Goal: Communication & Community: Participate in discussion

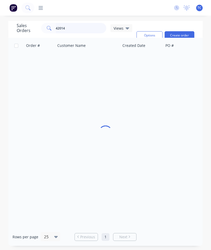
click at [76, 30] on input "42014" at bounding box center [81, 28] width 51 height 10
type input "4"
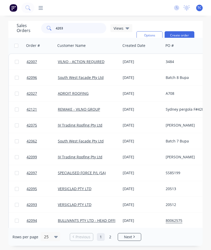
type input "42031"
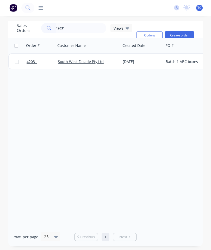
click at [33, 61] on span "42031" at bounding box center [32, 61] width 10 height 5
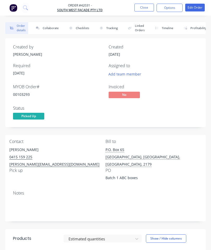
click at [49, 31] on button "Collaborate" at bounding box center [46, 28] width 30 height 12
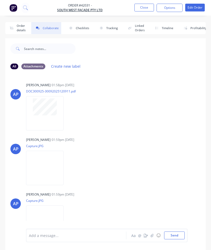
click at [153, 236] on icon "button" at bounding box center [152, 236] width 3 height 4
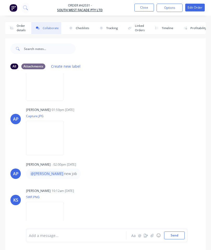
scroll to position [84, 0]
click at [157, 234] on button "☺" at bounding box center [158, 235] width 6 height 6
click at [151, 234] on icon "button" at bounding box center [152, 236] width 3 height 4
click at [170, 235] on button "Send" at bounding box center [174, 236] width 21 height 8
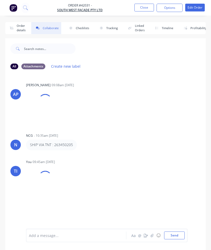
scroll to position [0, 0]
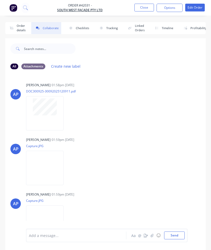
click at [141, 10] on button "Close" at bounding box center [144, 8] width 20 height 8
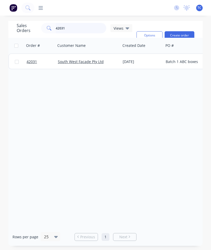
click at [82, 27] on input "42031" at bounding box center [81, 28] width 51 height 10
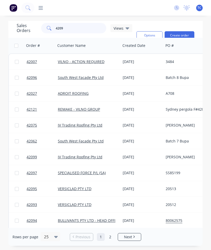
type input "42096"
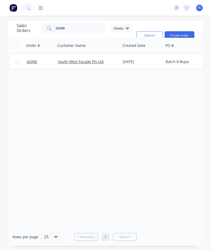
click at [32, 61] on span "42096" at bounding box center [32, 61] width 10 height 5
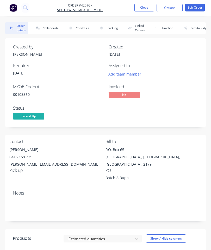
click at [46, 26] on button "Collaborate" at bounding box center [46, 28] width 30 height 12
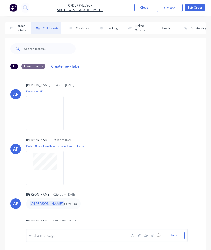
click at [152, 235] on icon "button" at bounding box center [152, 235] width 3 height 3
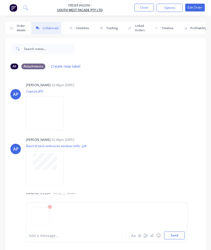
click at [177, 239] on button "Send" at bounding box center [174, 236] width 21 height 8
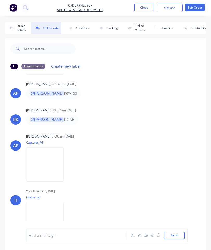
scroll to position [110, 0]
click at [144, 5] on button "Close" at bounding box center [144, 8] width 20 height 8
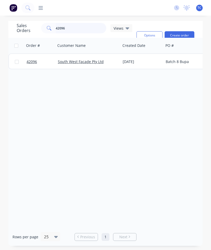
click at [84, 31] on input "42096" at bounding box center [81, 28] width 51 height 10
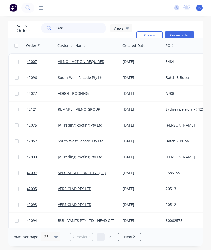
type input "42062"
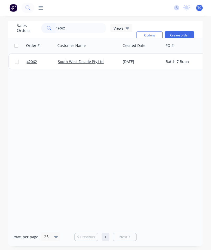
click at [30, 63] on span "42062" at bounding box center [32, 61] width 10 height 5
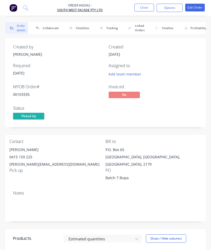
click at [49, 28] on button "Collaborate" at bounding box center [46, 28] width 30 height 12
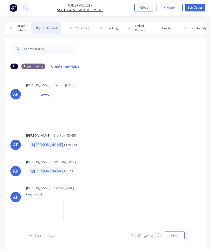
click at [154, 236] on button "button" at bounding box center [152, 235] width 6 height 6
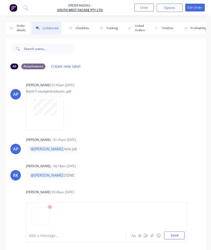
click at [173, 237] on button "Send" at bounding box center [174, 236] width 21 height 8
click at [143, 6] on button "Close" at bounding box center [144, 8] width 20 height 8
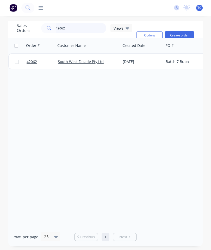
click at [71, 30] on input "42062" at bounding box center [81, 28] width 51 height 10
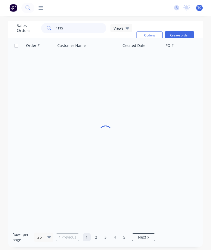
type input "41955"
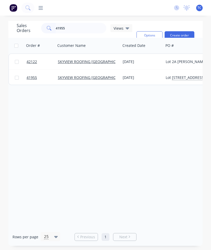
click at [30, 62] on span "42122" at bounding box center [32, 61] width 10 height 5
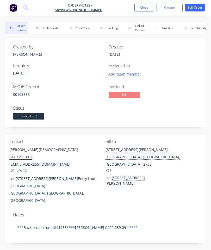
click at [147, 15] on nav "Order #42122 - SKYVIEW ROOFING [GEOGRAPHIC_DATA] P/L Close Options Edit Order" at bounding box center [105, 8] width 211 height 16
click at [140, 9] on button "Close" at bounding box center [144, 8] width 20 height 8
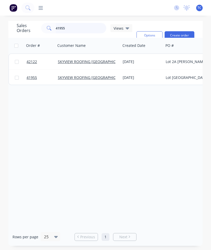
click at [87, 25] on input "41955" at bounding box center [81, 28] width 51 height 10
click at [82, 29] on input "41955" at bounding box center [81, 28] width 51 height 10
click at [32, 60] on span "42122" at bounding box center [32, 61] width 10 height 5
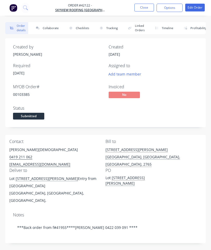
click at [145, 7] on button "Close" at bounding box center [144, 8] width 20 height 8
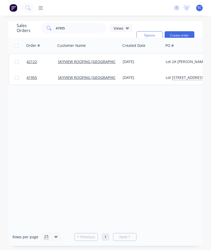
click at [30, 77] on span "41955" at bounding box center [32, 77] width 10 height 5
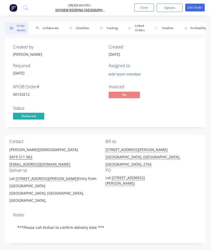
click at [49, 31] on button "Collaborate" at bounding box center [46, 28] width 30 height 12
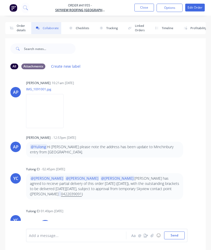
scroll to position [88, 0]
click at [151, 231] on div "Add a message... Aa @ ☺ Send" at bounding box center [106, 236] width 161 height 14
click at [156, 238] on button "☺" at bounding box center [158, 235] width 6 height 6
click at [151, 235] on icon "button" at bounding box center [152, 235] width 3 height 3
click at [168, 232] on button "Send" at bounding box center [174, 236] width 21 height 8
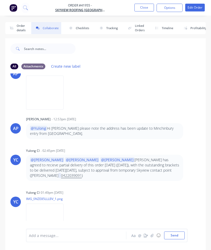
scroll to position [106, 0]
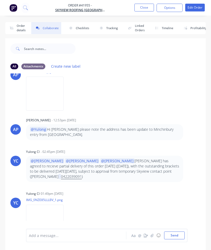
click at [146, 6] on button "Close" at bounding box center [144, 8] width 20 height 8
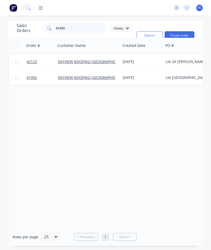
click at [92, 30] on input "41955" at bounding box center [81, 28] width 51 height 10
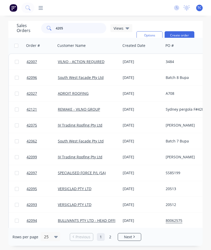
type input "42052"
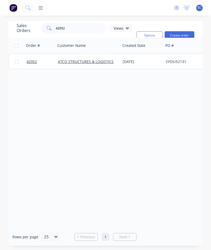
click at [29, 62] on span "42052" at bounding box center [32, 61] width 10 height 5
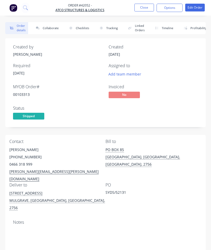
click at [50, 28] on button "Collaborate" at bounding box center [46, 28] width 30 height 12
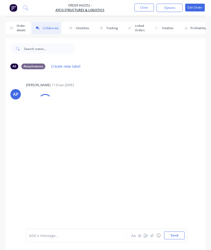
click at [151, 235] on icon "button" at bounding box center [152, 236] width 3 height 4
click at [173, 234] on button "Send" at bounding box center [174, 236] width 21 height 8
